Goal: Information Seeking & Learning: Learn about a topic

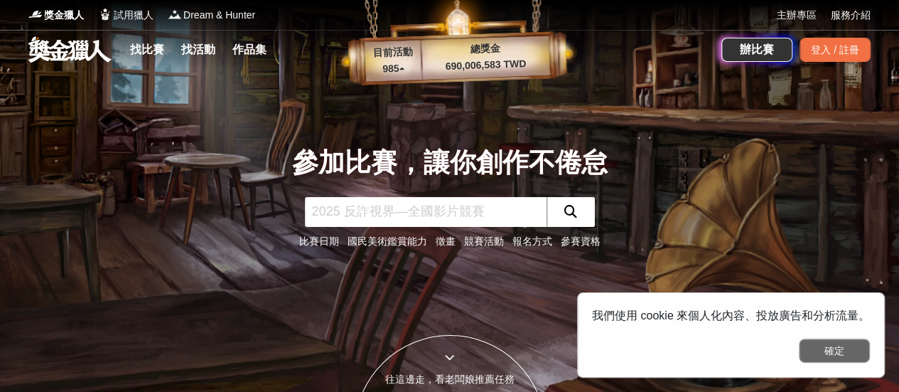
click at [847, 349] on button "確定" at bounding box center [834, 350] width 71 height 24
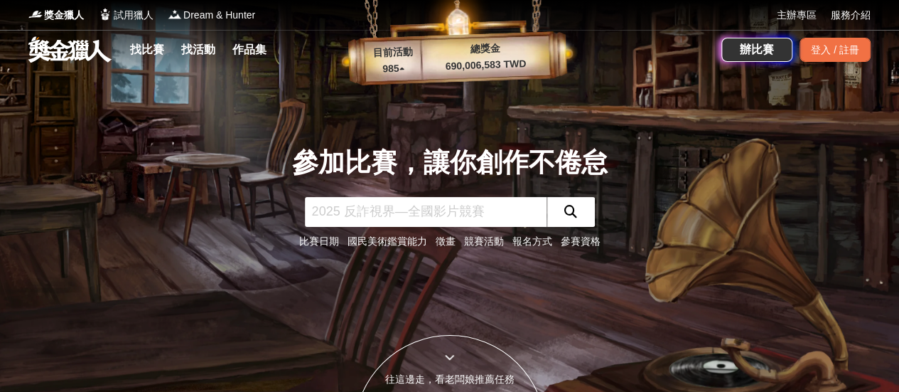
click at [488, 362] on div at bounding box center [450, 357] width 191 height 15
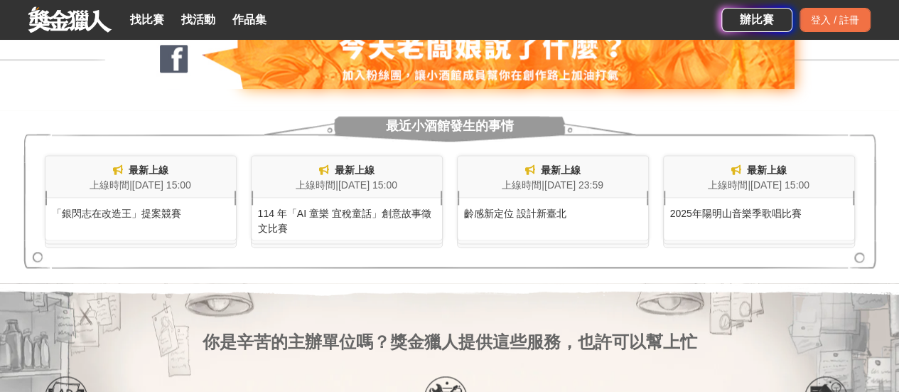
scroll to position [921, 0]
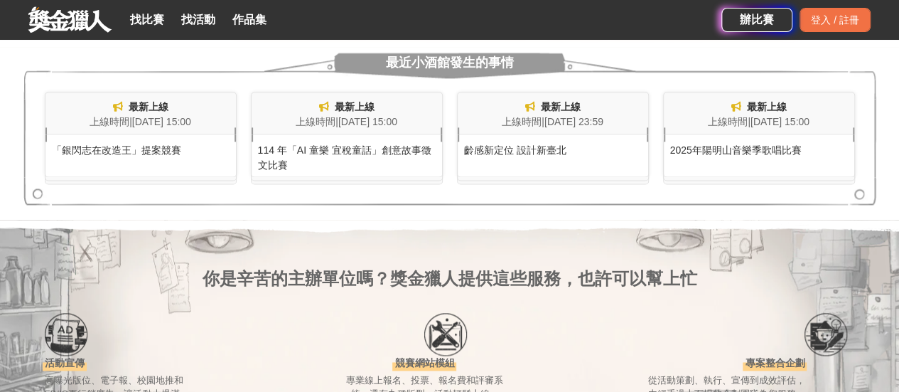
click at [364, 157] on div "114 年「AI 童樂 宜稅童話」創意故事徵文比賽" at bounding box center [347, 153] width 191 height 38
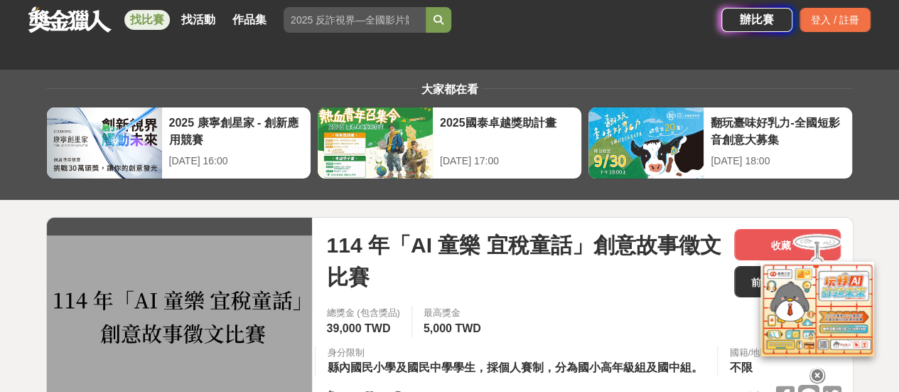
scroll to position [284, 0]
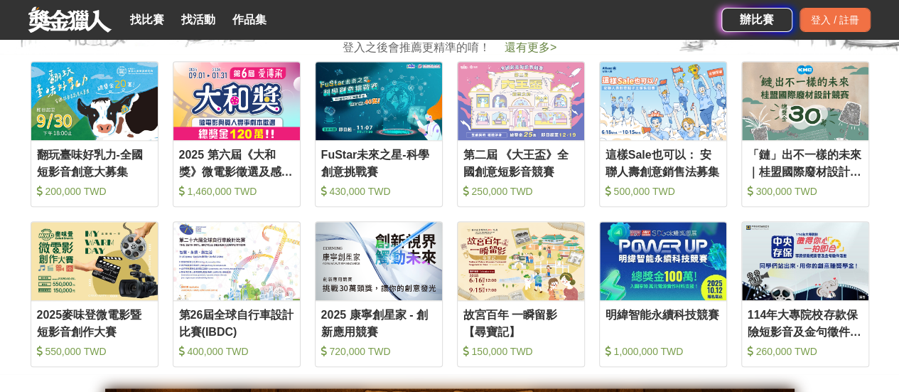
scroll to position [139, 0]
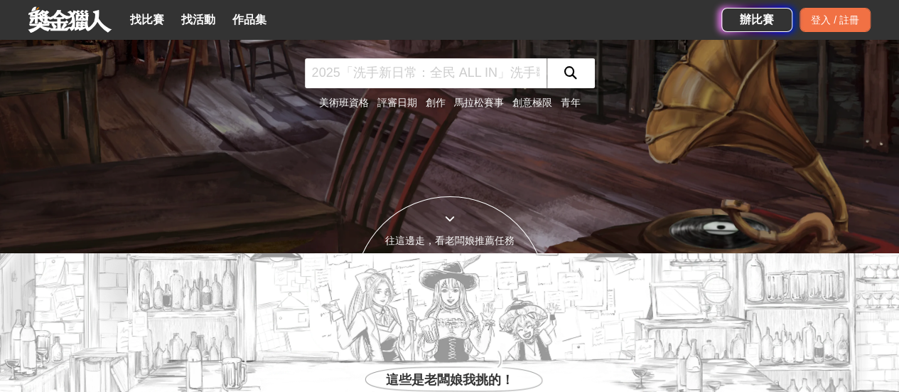
click at [351, 97] on link "美術班資格" at bounding box center [344, 102] width 50 height 11
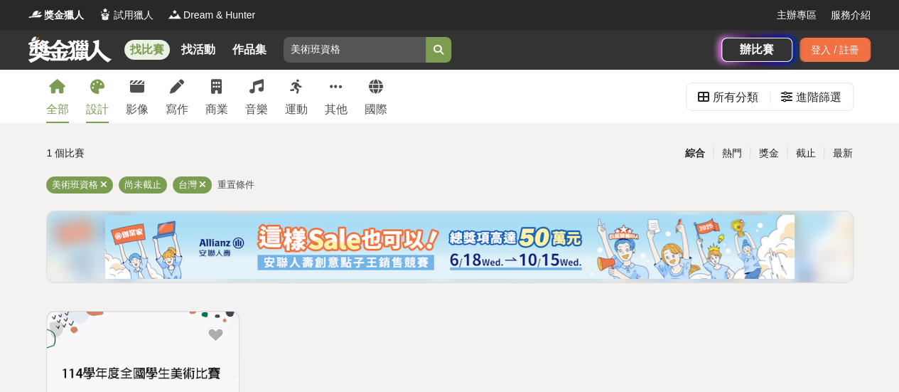
click at [100, 97] on link "設計" at bounding box center [97, 96] width 23 height 53
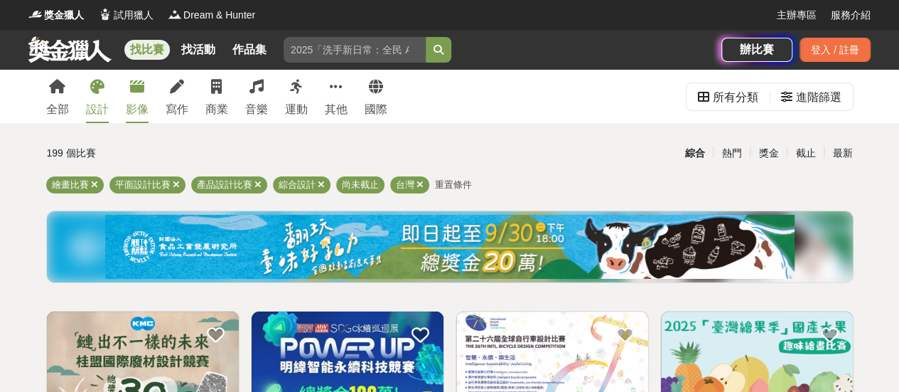
click at [133, 99] on link "影像" at bounding box center [137, 96] width 23 height 53
